Goal: Information Seeking & Learning: Learn about a topic

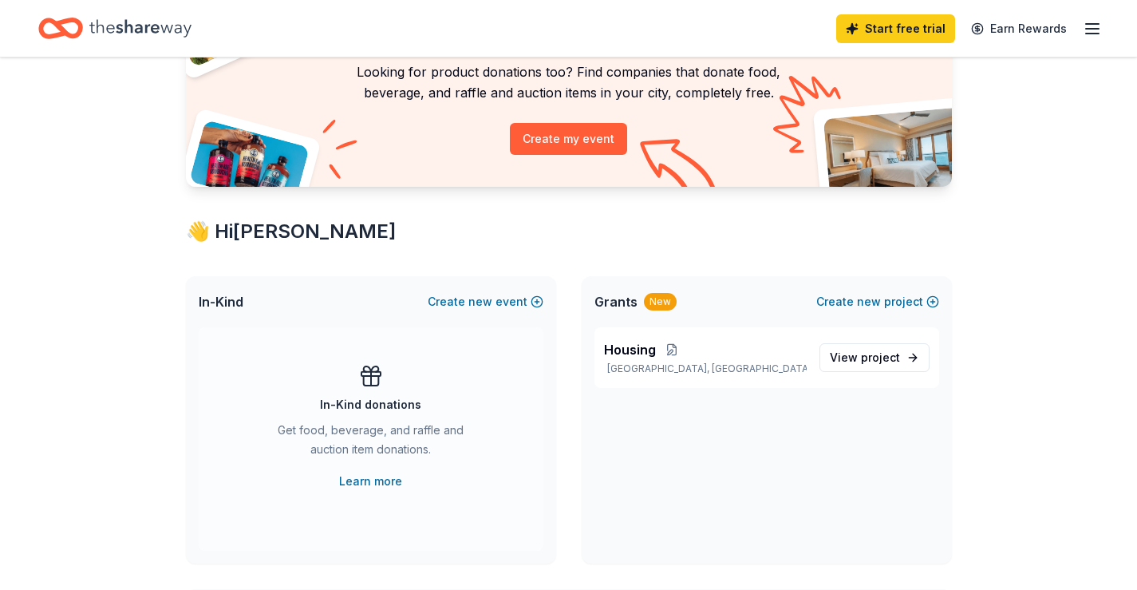
scroll to position [134, 0]
click at [887, 358] on span "project" at bounding box center [880, 357] width 39 height 14
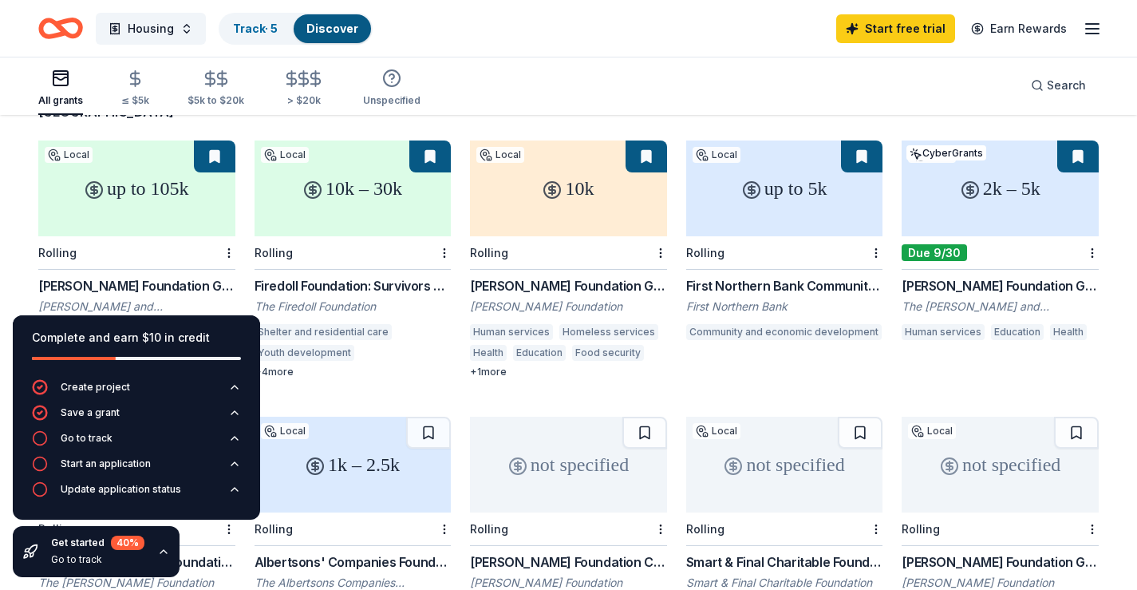
scroll to position [142, 0]
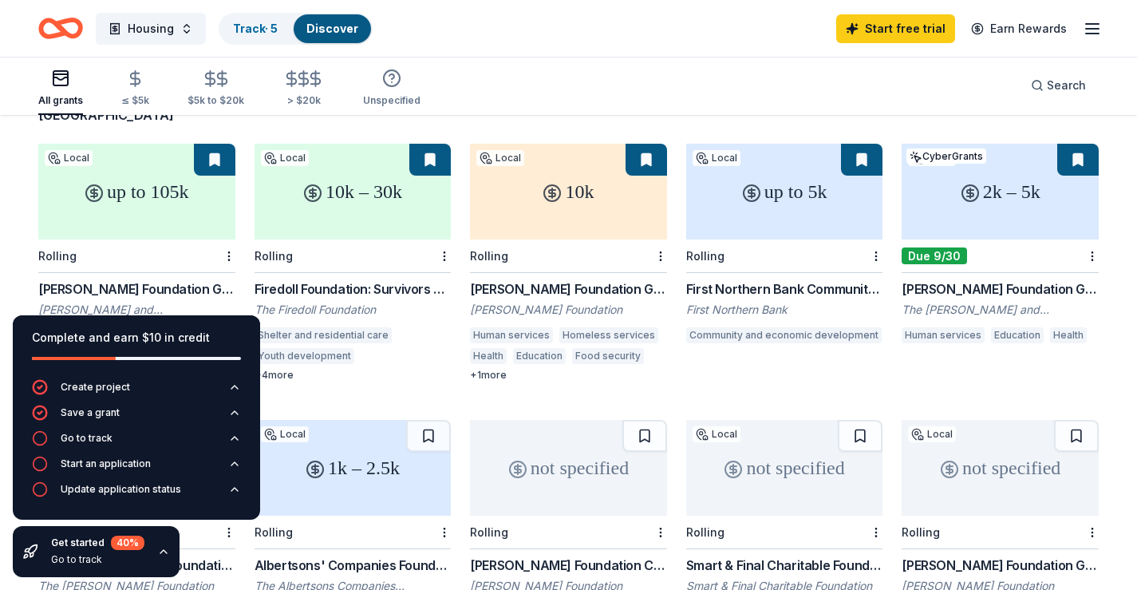
click at [165, 552] on icon "button" at bounding box center [163, 551] width 13 height 13
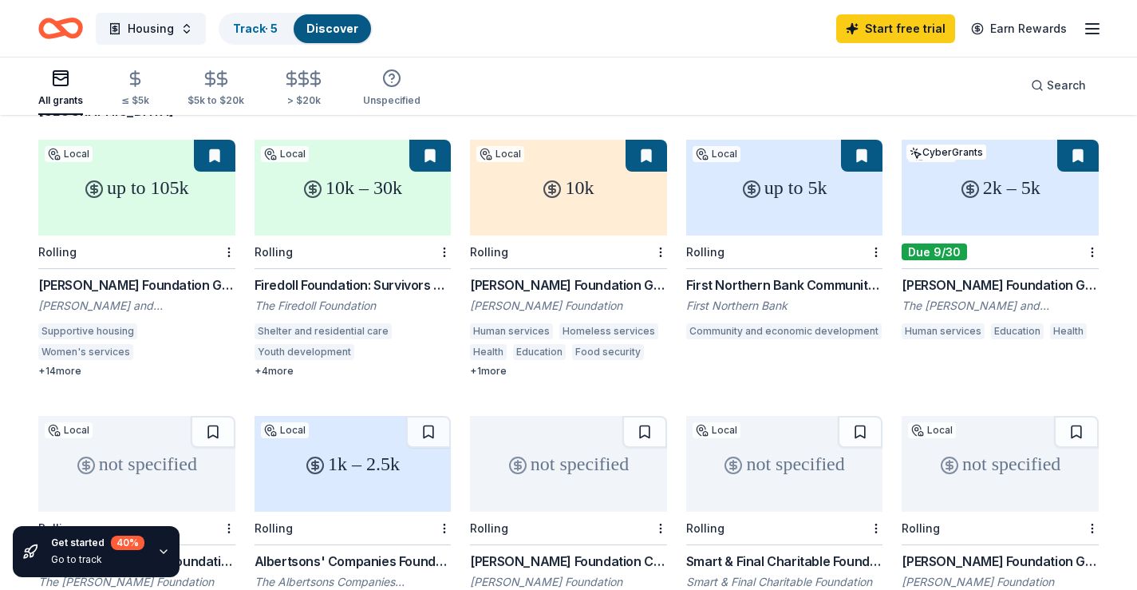
scroll to position [145, 0]
click at [281, 365] on div "+ 4 more" at bounding box center [353, 371] width 197 height 13
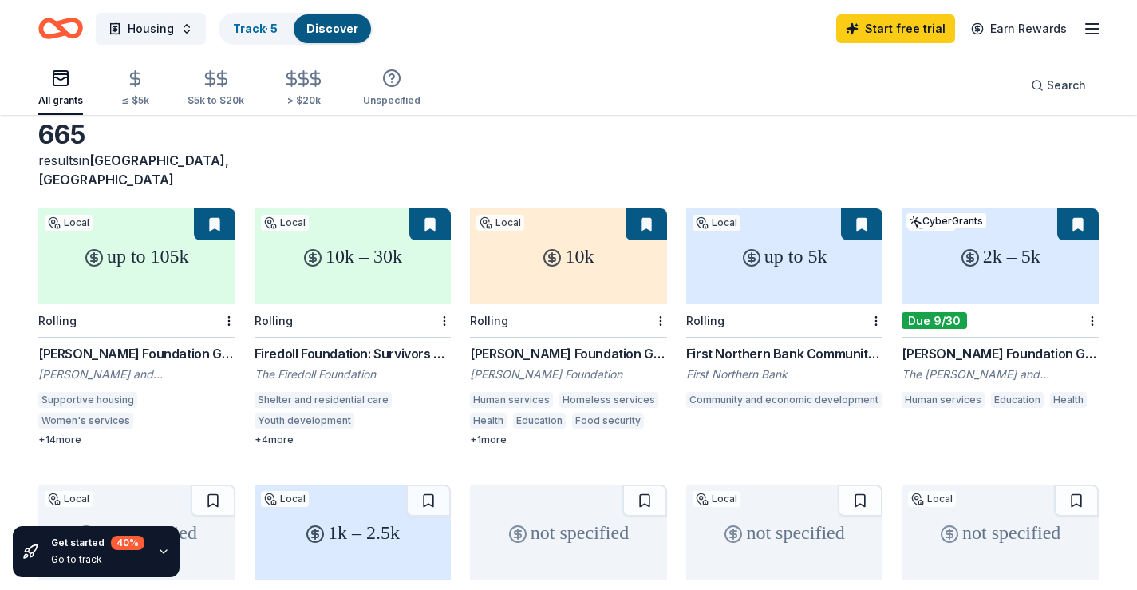
scroll to position [59, 0]
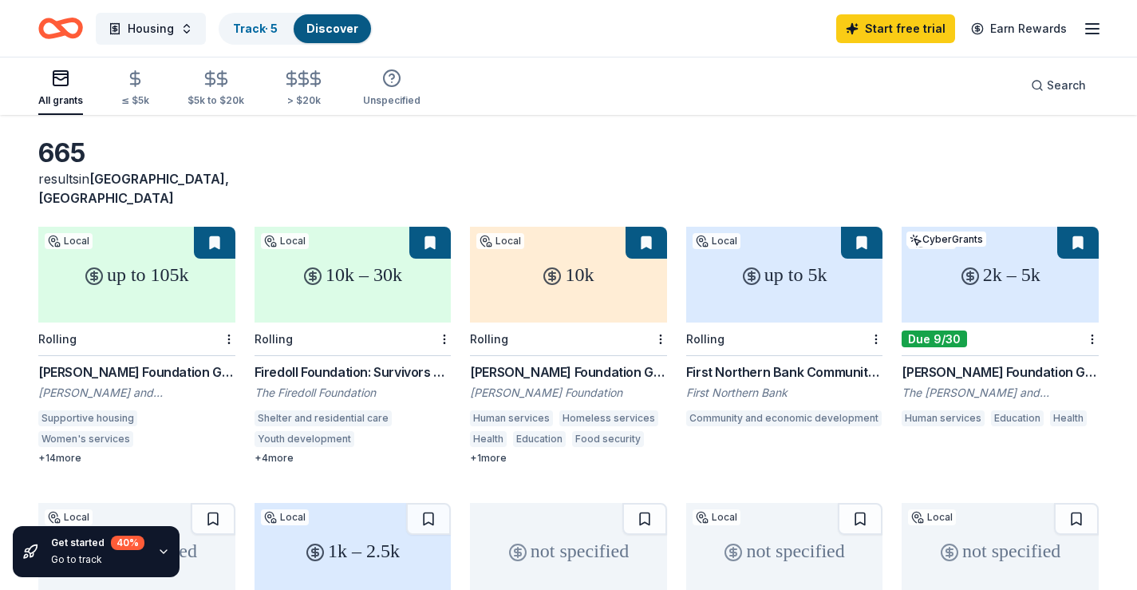
click at [217, 227] on button at bounding box center [214, 243] width 41 height 32
click at [71, 452] on div "+ 14 more" at bounding box center [136, 458] width 197 height 13
click at [229, 322] on html "Housing Track · 5 Discover Start free trial Earn Rewards All grants ≤ $5k $5k t…" at bounding box center [568, 236] width 1137 height 590
click at [203, 350] on div "Not interested" at bounding box center [177, 348] width 107 height 29
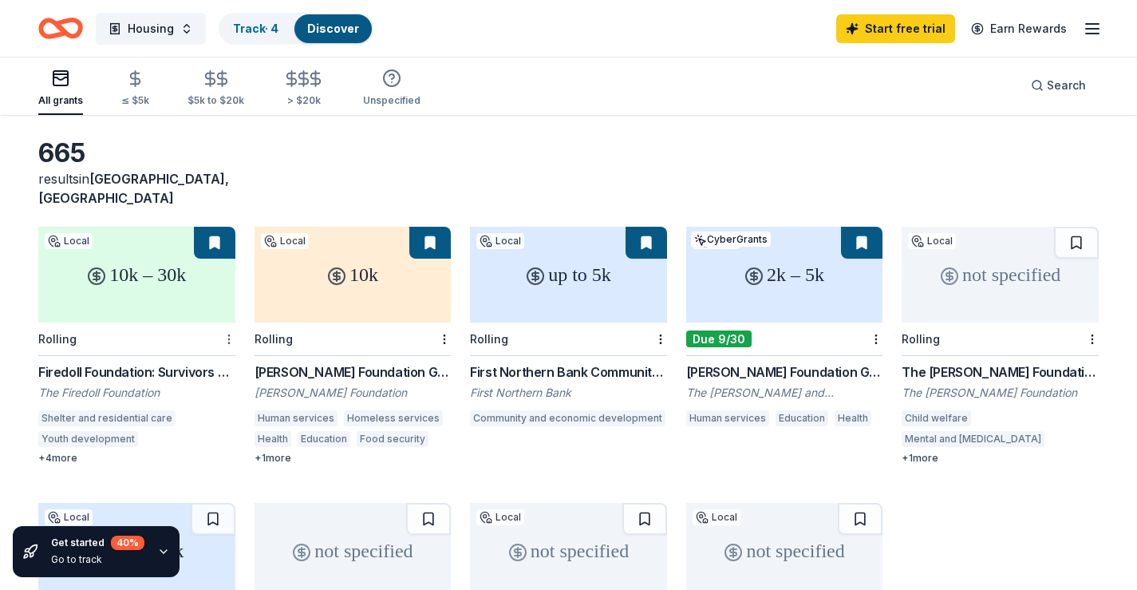
click at [231, 314] on html "Housing Track · 4 Discover Start free trial Earn Rewards All grants ≤ $5k $5k t…" at bounding box center [568, 236] width 1137 height 590
click at [198, 350] on div "Not interested" at bounding box center [177, 348] width 107 height 29
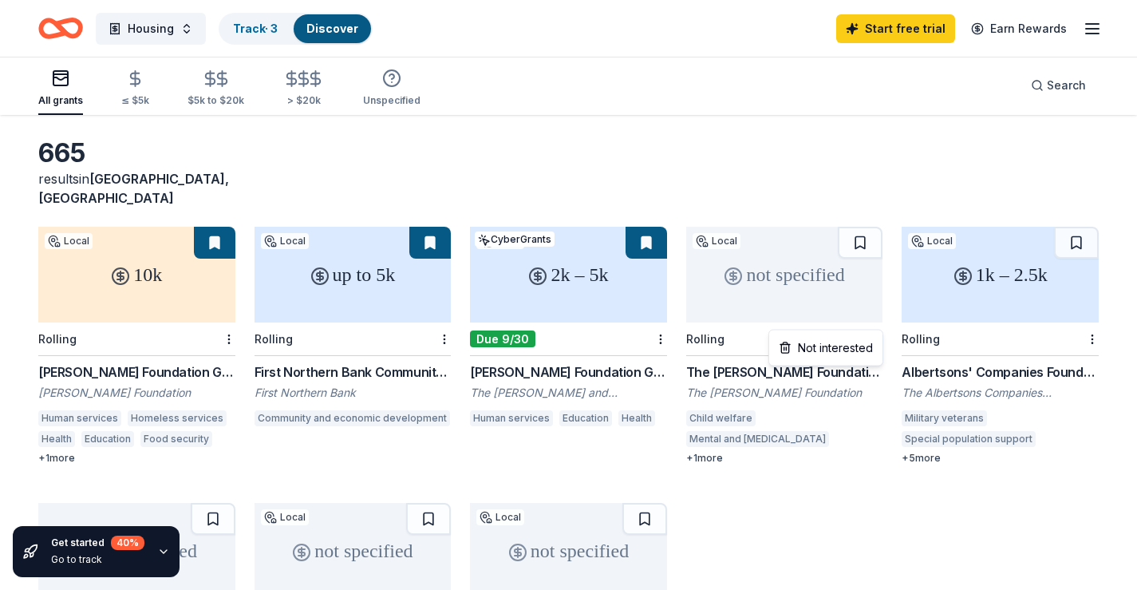
click at [874, 320] on html "Housing Track · 3 Discover Start free trial Earn Rewards All grants ≤ $5k $5k t…" at bounding box center [568, 236] width 1137 height 590
click at [856, 350] on div "Not interested" at bounding box center [825, 348] width 107 height 29
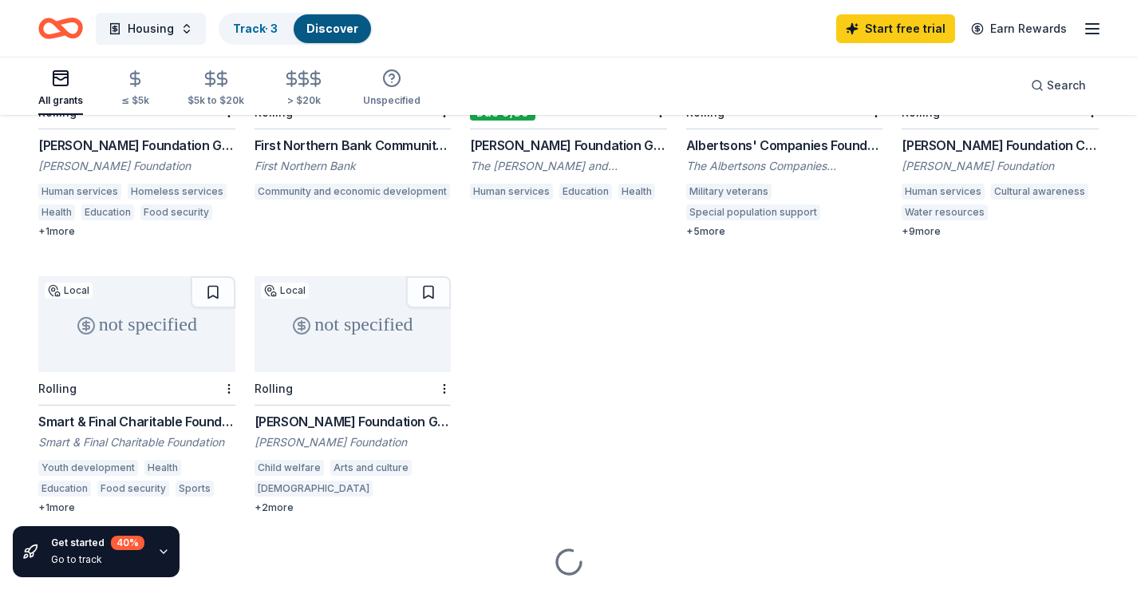
scroll to position [319, 0]
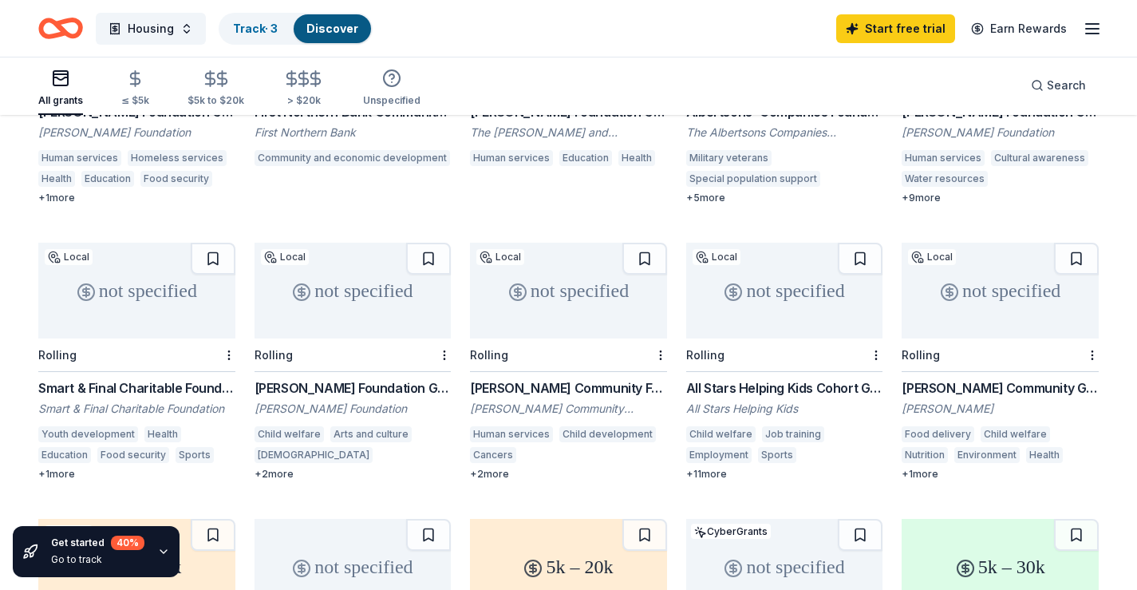
click at [438, 338] on div at bounding box center [443, 354] width 16 height 33
click at [414, 366] on div "Not interested" at bounding box center [394, 364] width 107 height 29
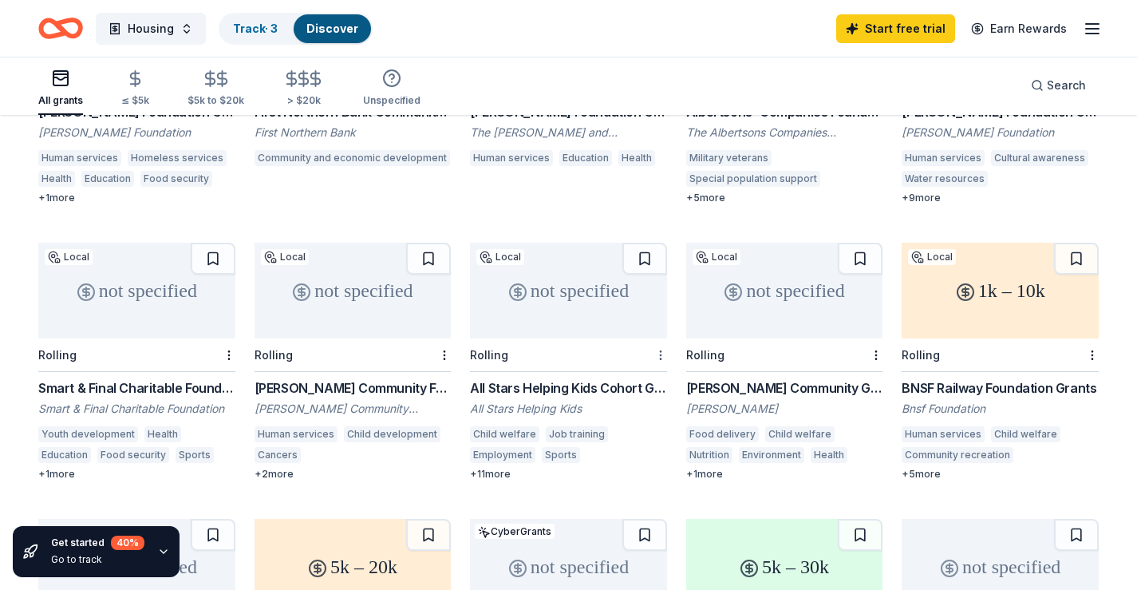
click at [634, 365] on div "Not interested" at bounding box center [610, 364] width 107 height 29
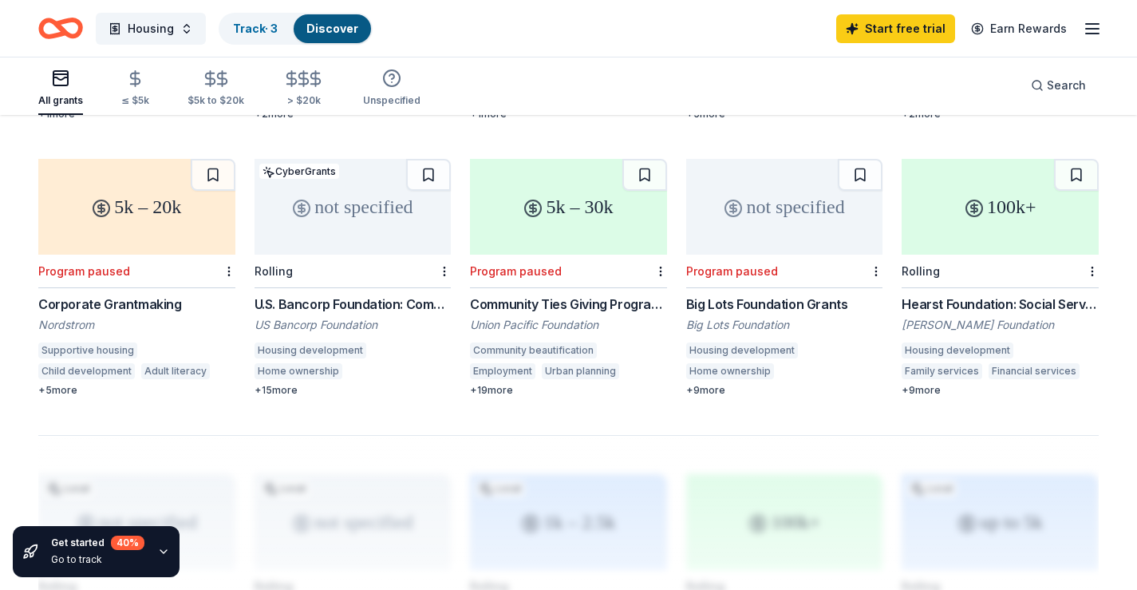
scroll to position [634, 0]
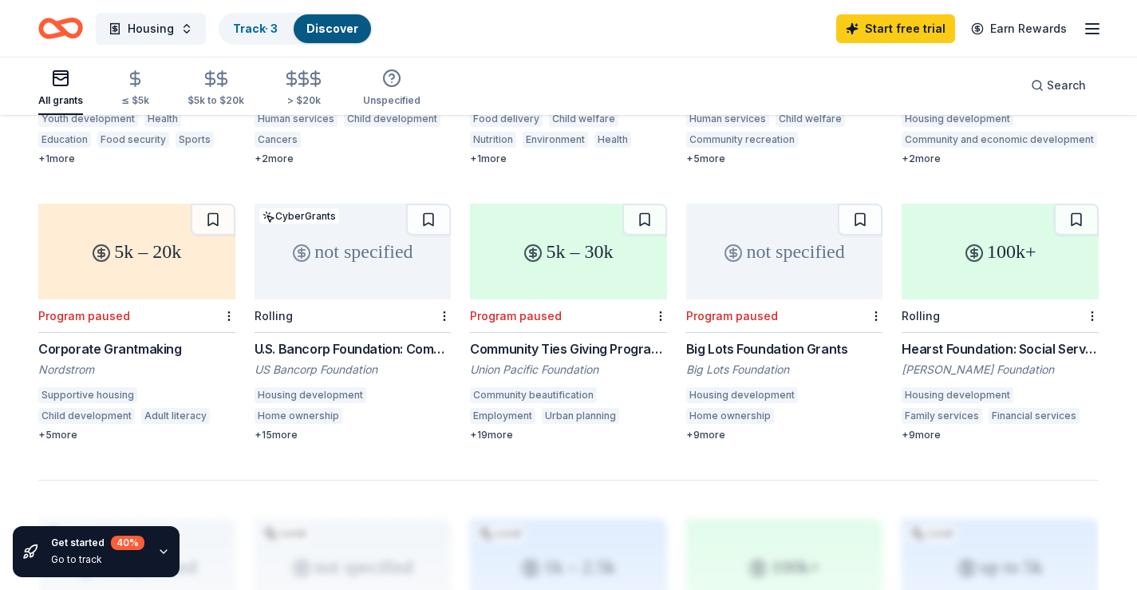
click at [279, 429] on div "+ 15 more" at bounding box center [353, 435] width 197 height 13
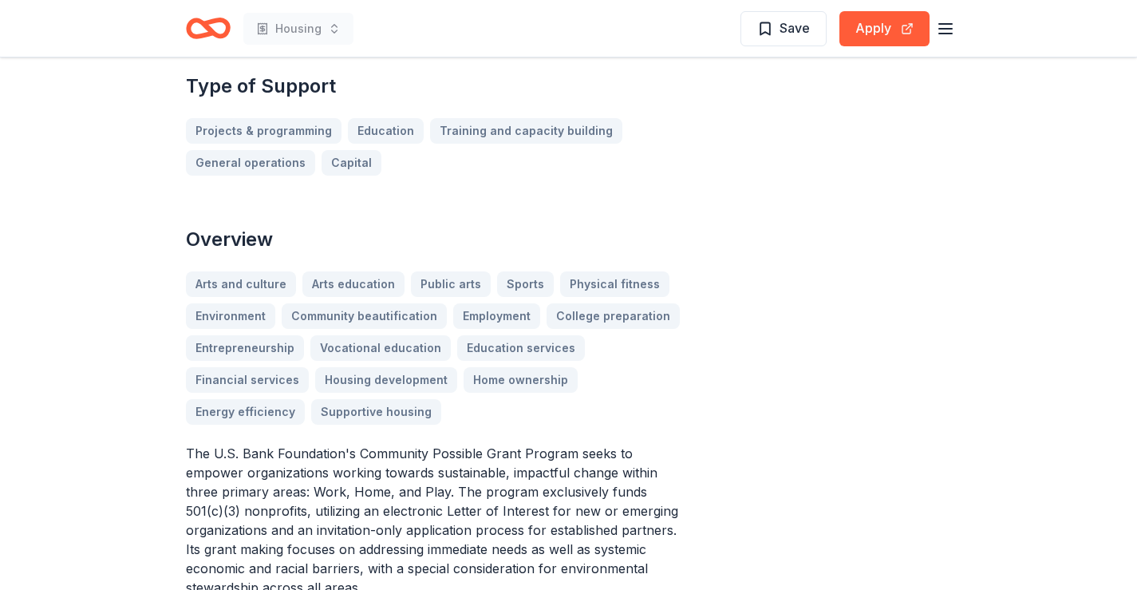
scroll to position [437, 0]
